Goal: Obtain resource: Download file/media

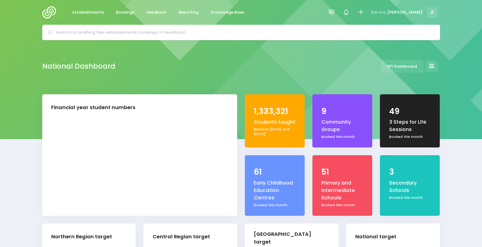
select select "5"
drag, startPoint x: 0, startPoint y: 0, endPoint x: 353, endPoint y: 12, distance: 353.5
click at [335, 12] on icon at bounding box center [331, 12] width 7 height 7
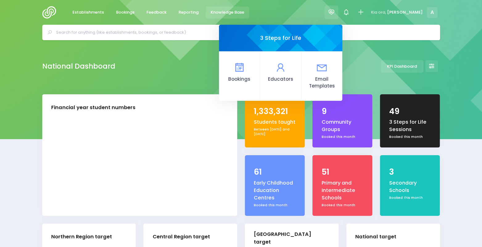
drag, startPoint x: 245, startPoint y: 11, endPoint x: 215, endPoint y: 11, distance: 30.5
click at [245, 11] on link "Knowledge Base" at bounding box center [228, 12] width 44 height 12
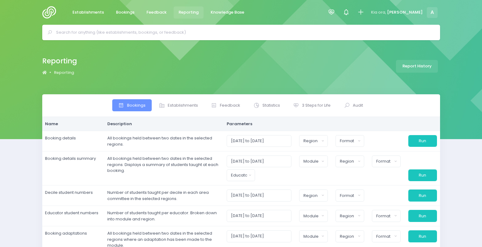
select select
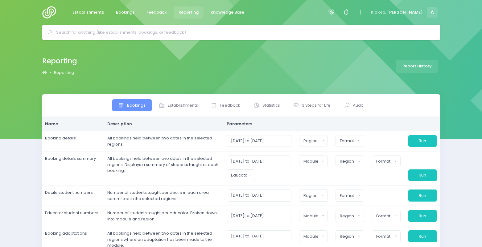
select select
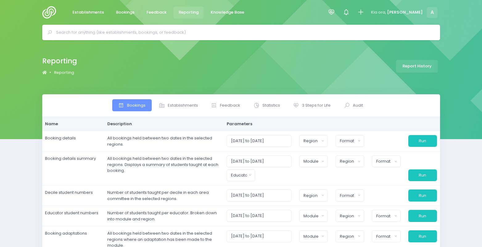
select select
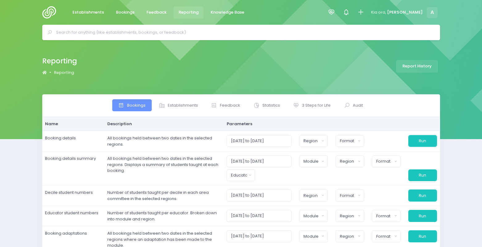
select select
click at [303, 104] on span "3 Steps for Life" at bounding box center [316, 105] width 29 height 6
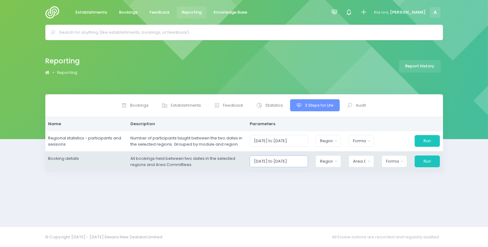
click at [270, 160] on input "[DATE] to [DATE]" at bounding box center [279, 161] width 58 height 12
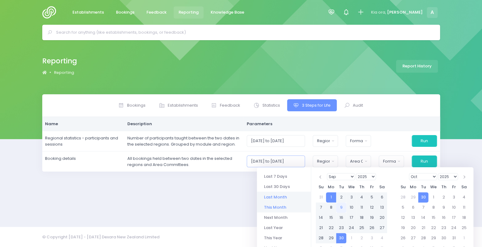
scroll to position [41, 0]
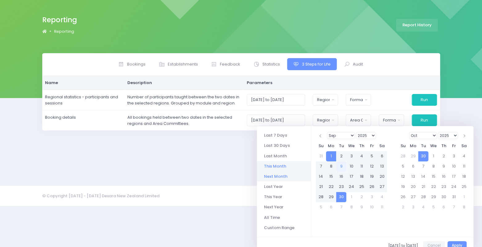
click at [273, 176] on li "Next Month" at bounding box center [284, 176] width 54 height 10
type input "[DATE] to [DATE]"
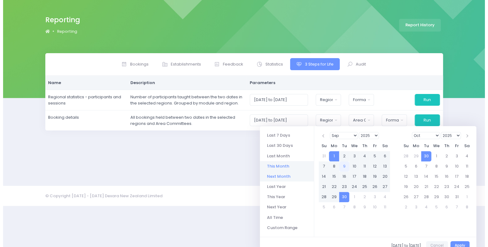
scroll to position [0, 0]
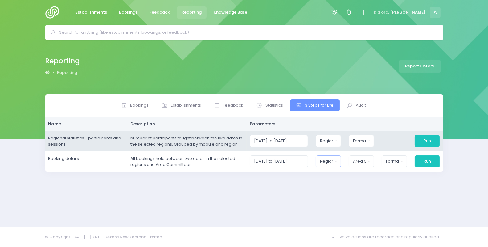
drag, startPoint x: 338, startPoint y: 160, endPoint x: 338, endPoint y: 143, distance: 17.0
click at [339, 160] on button "Region" at bounding box center [328, 161] width 25 height 12
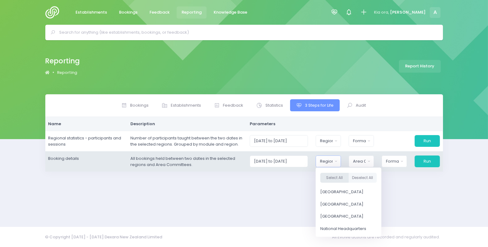
click at [344, 176] on button "Select All" at bounding box center [335, 177] width 28 height 10
select select "Northern"
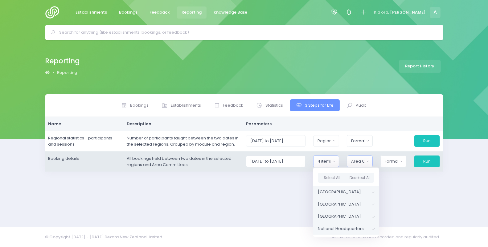
click at [359, 162] on div "Area Committee" at bounding box center [357, 161] width 13 height 6
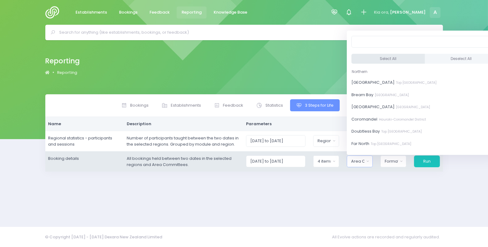
click at [382, 58] on button "Select All" at bounding box center [388, 59] width 73 height 10
select select "[GEOGRAPHIC_DATA]"
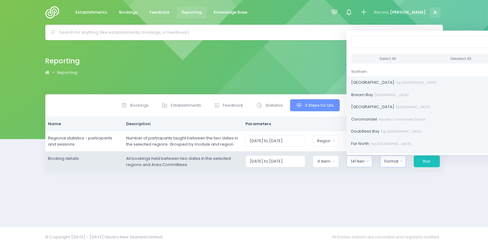
click at [397, 163] on div "Format" at bounding box center [392, 161] width 14 height 6
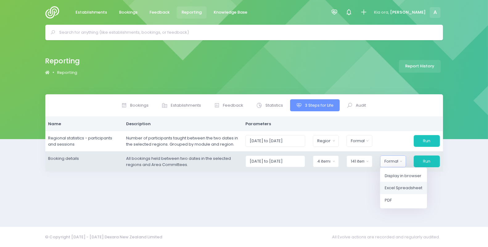
click at [403, 184] on link "Excel Spreadsheet" at bounding box center [403, 187] width 47 height 12
select select "excel"
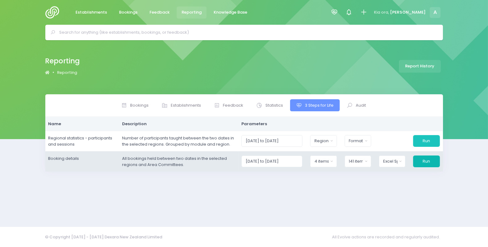
click at [422, 163] on button "Run" at bounding box center [426, 161] width 27 height 12
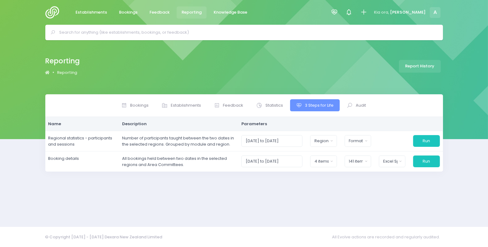
click at [81, 197] on div "Bookings Establishments Feedback Statistics" at bounding box center [244, 156] width 413 height 125
